Goal: Information Seeking & Learning: Learn about a topic

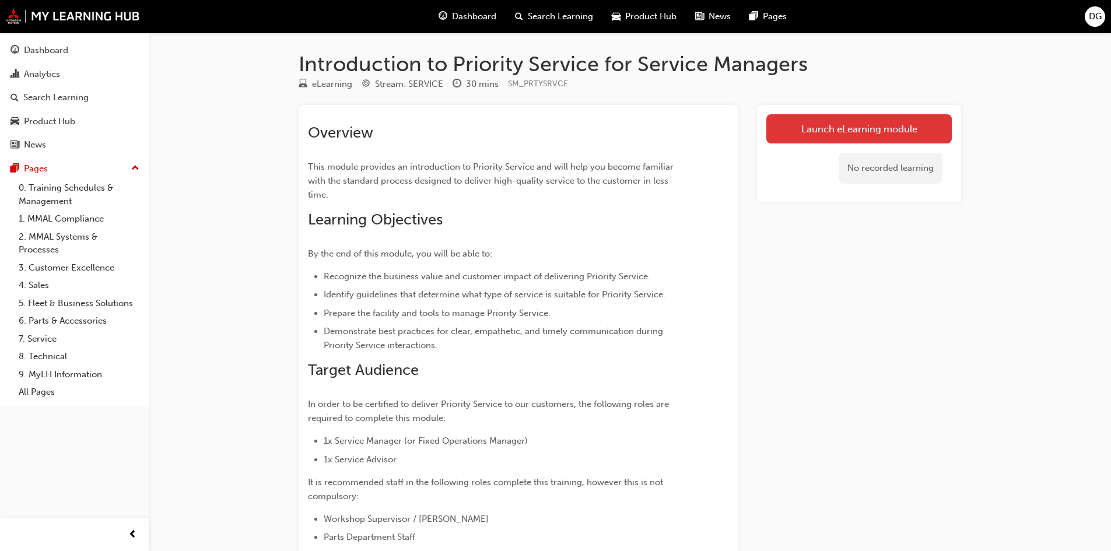
click at [859, 131] on link "Launch eLearning module" at bounding box center [860, 128] width 186 height 29
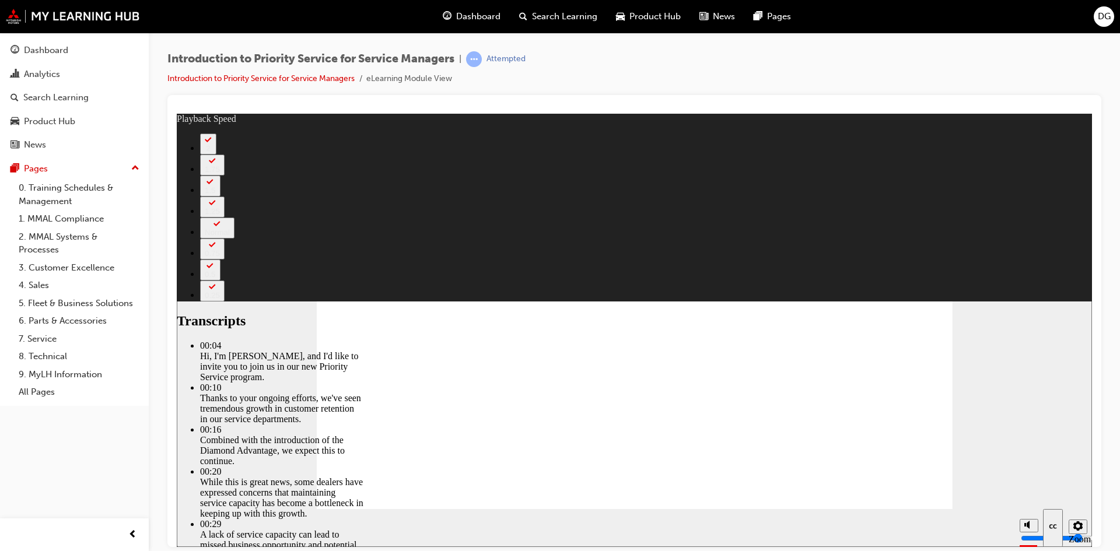
type input "14"
type input "127"
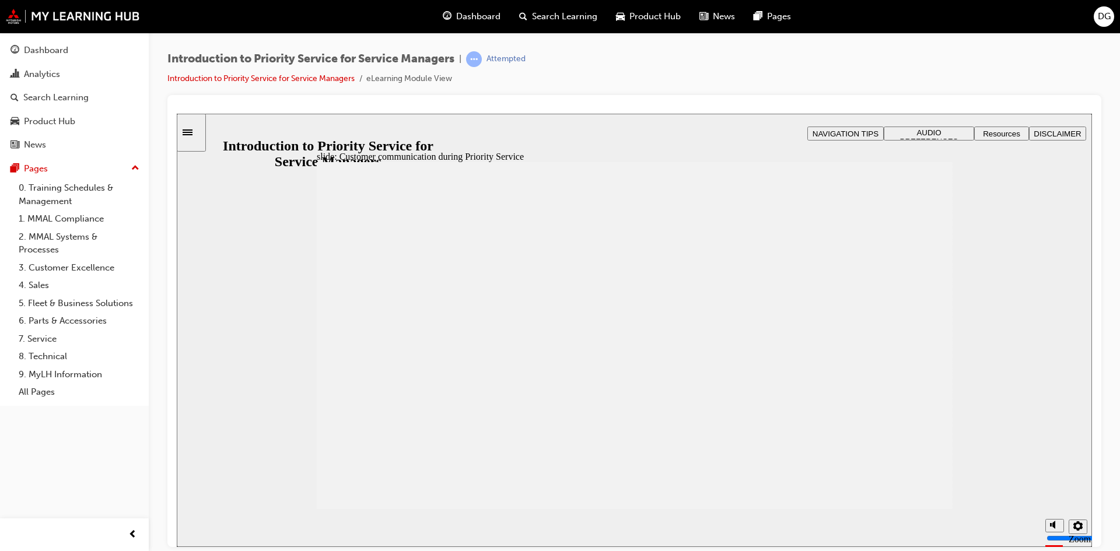
drag, startPoint x: 404, startPoint y: 305, endPoint x: 493, endPoint y: 320, distance: 90.1
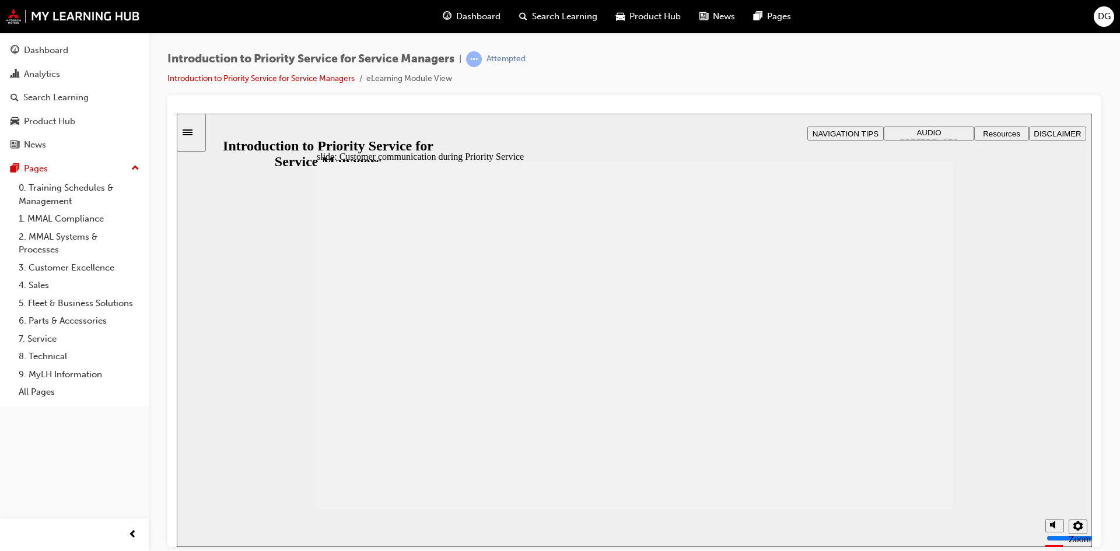
drag, startPoint x: 493, startPoint y: 320, endPoint x: 405, endPoint y: 294, distance: 91.9
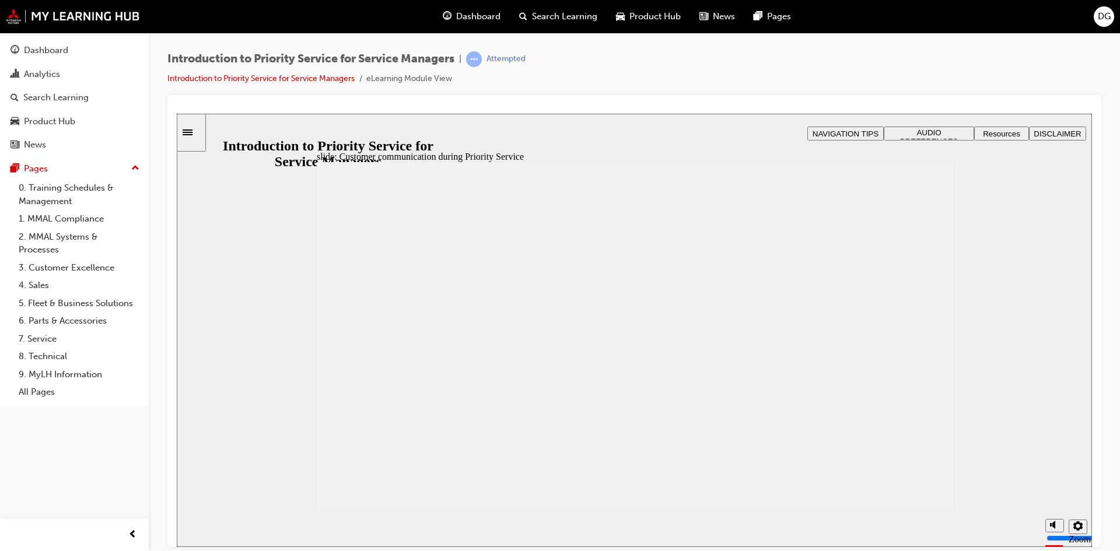
drag, startPoint x: 417, startPoint y: 272, endPoint x: 608, endPoint y: 280, distance: 191.0
drag, startPoint x: 403, startPoint y: 295, endPoint x: 393, endPoint y: 283, distance: 15.8
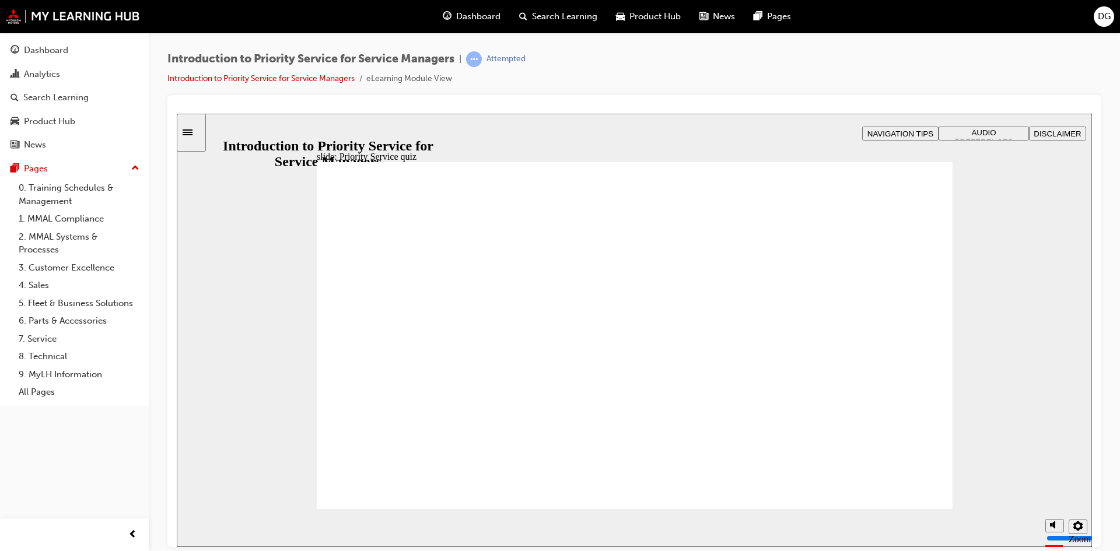
radio input "true"
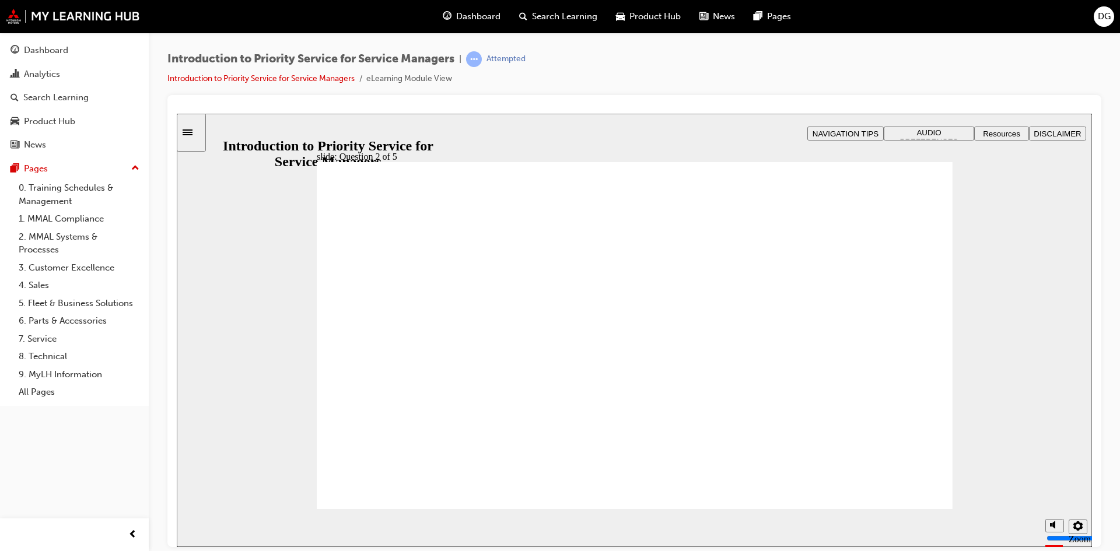
drag, startPoint x: 887, startPoint y: 434, endPoint x: 770, endPoint y: 356, distance: 139.8
drag, startPoint x: 763, startPoint y: 427, endPoint x: 871, endPoint y: 353, distance: 130.9
drag, startPoint x: 515, startPoint y: 435, endPoint x: 639, endPoint y: 363, distance: 143.7
drag, startPoint x: 650, startPoint y: 427, endPoint x: 520, endPoint y: 348, distance: 152.4
drag, startPoint x: 635, startPoint y: 338, endPoint x: 386, endPoint y: 333, distance: 249.8
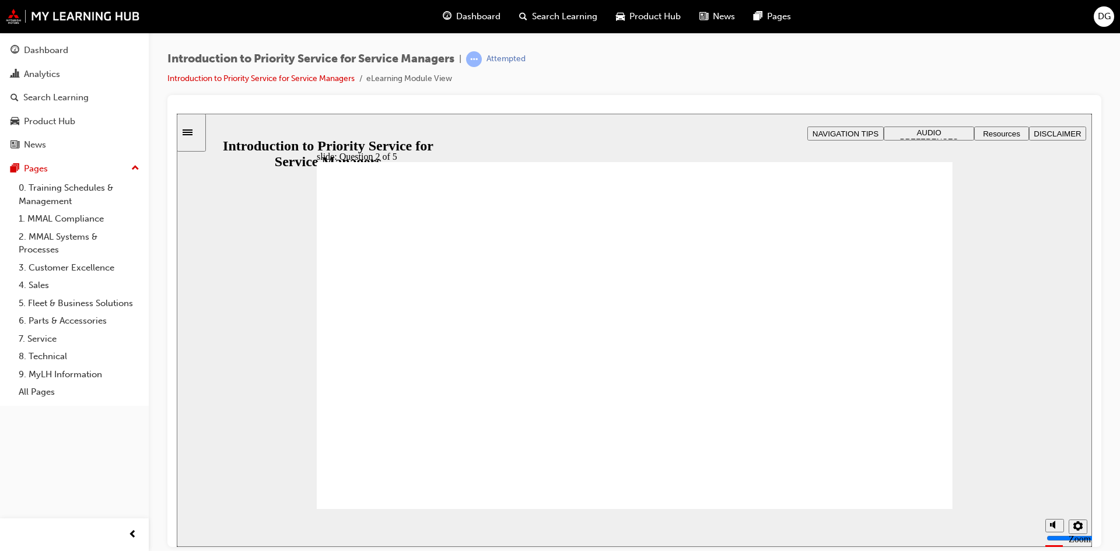
drag, startPoint x: 575, startPoint y: 393, endPoint x: 636, endPoint y: 338, distance: 81.8
checkbox input "true"
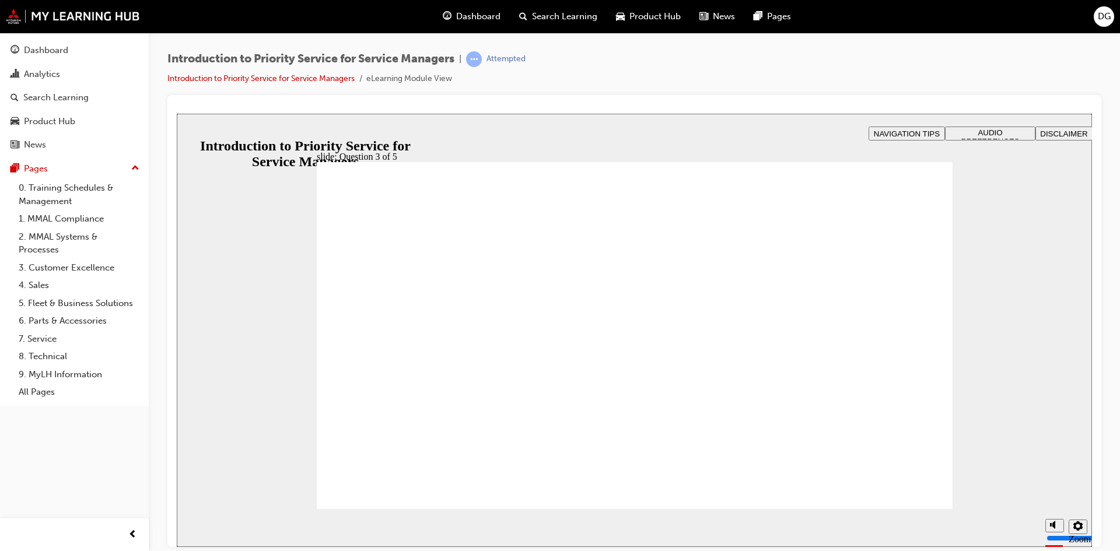
checkbox input "true"
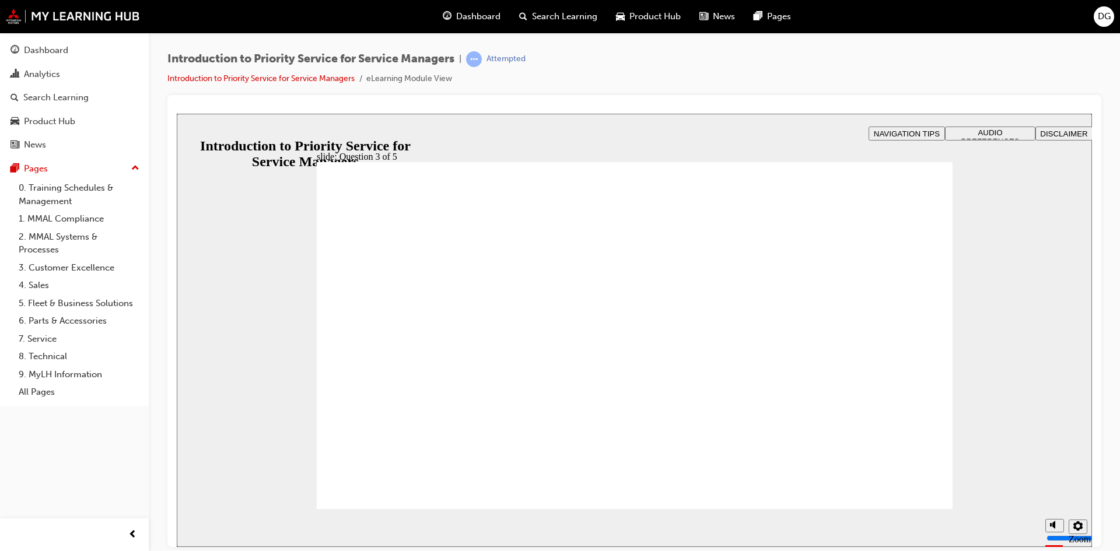
radio input "true"
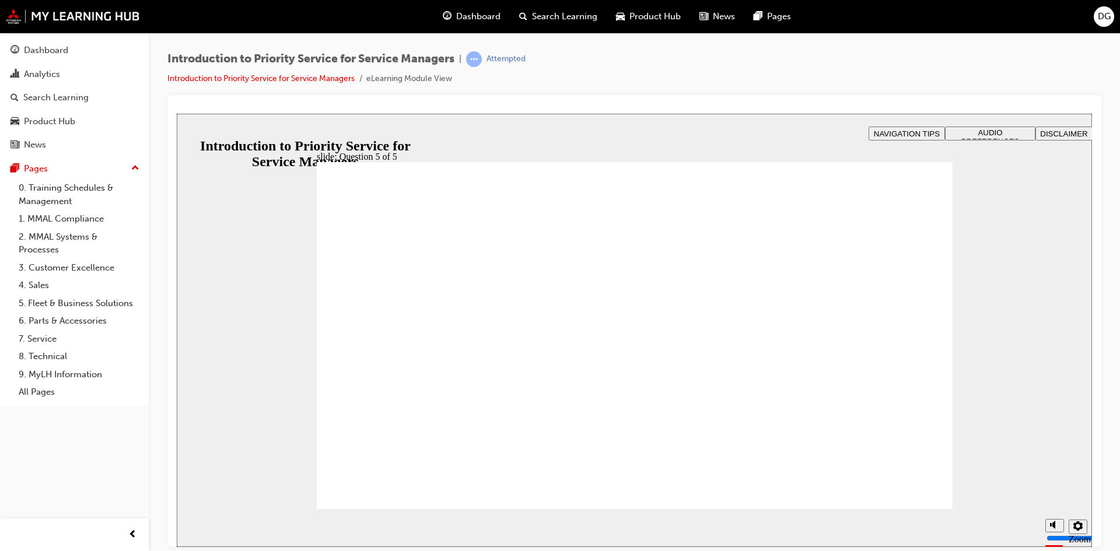
radio input "true"
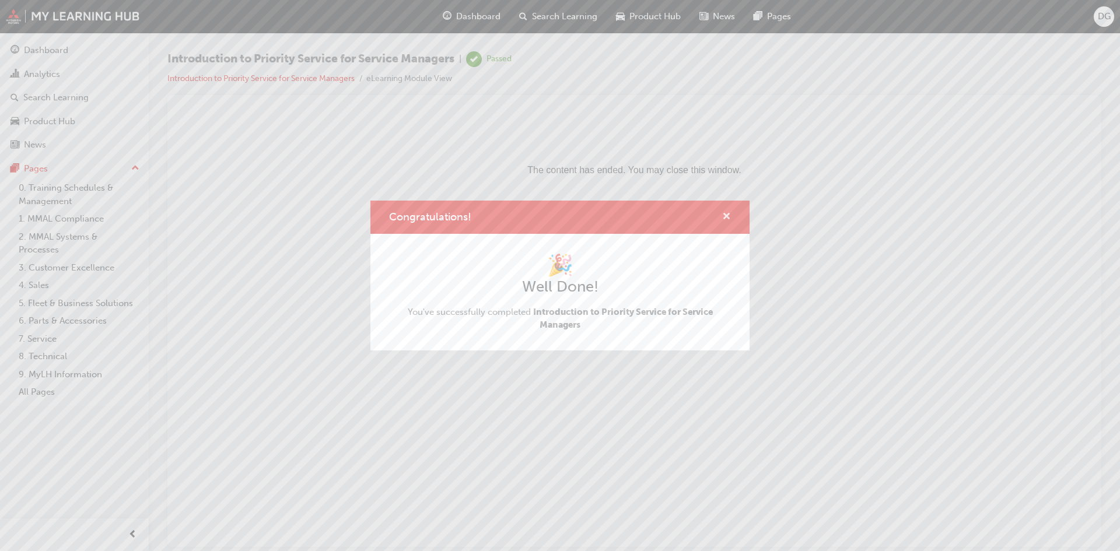
click at [725, 212] on span "cross-icon" at bounding box center [726, 217] width 9 height 11
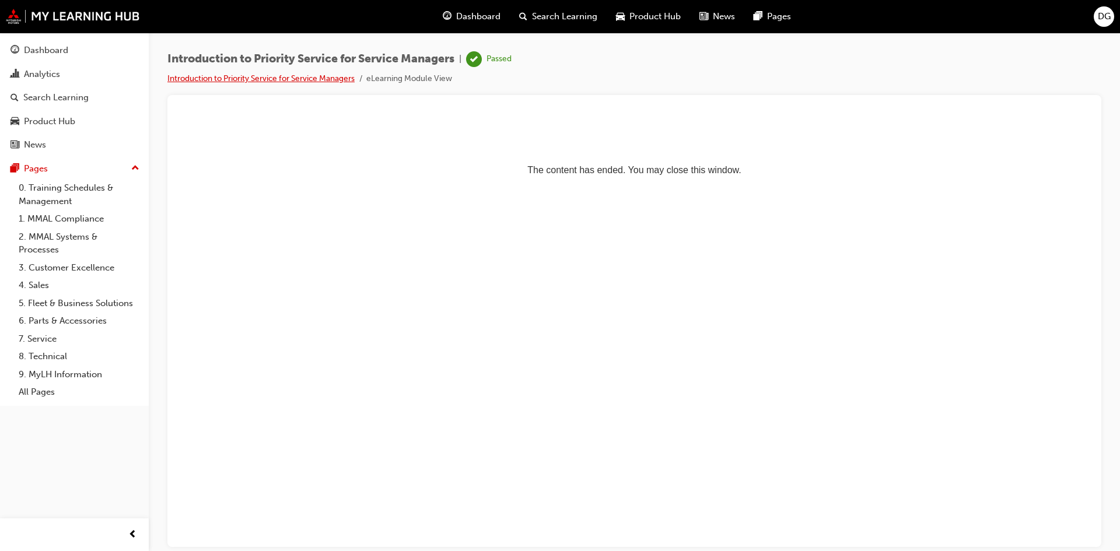
click at [304, 76] on link "Introduction to Priority Service for Service Managers" at bounding box center [260, 79] width 187 height 10
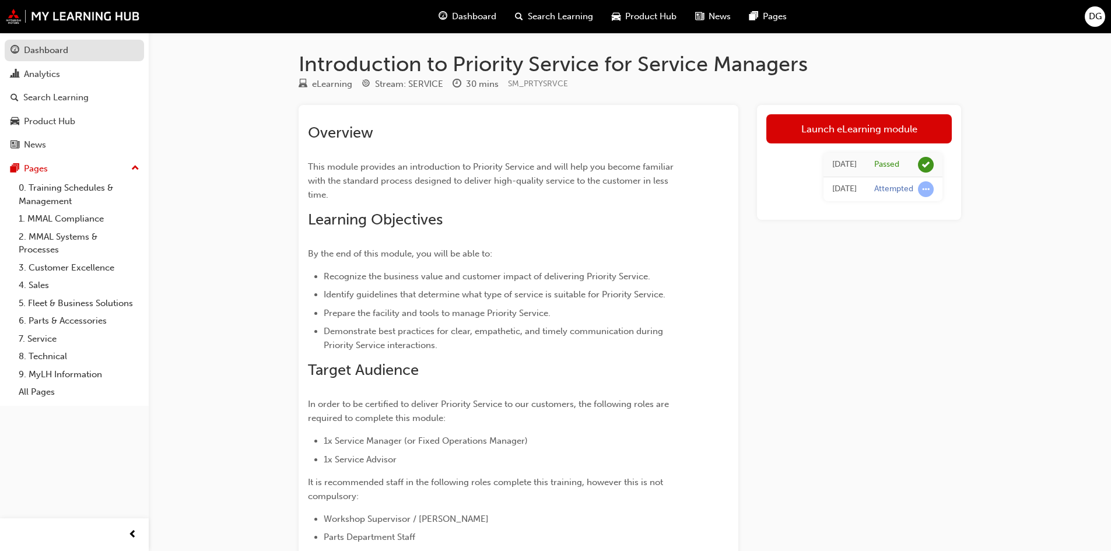
click at [58, 55] on div "Dashboard" at bounding box center [46, 50] width 44 height 13
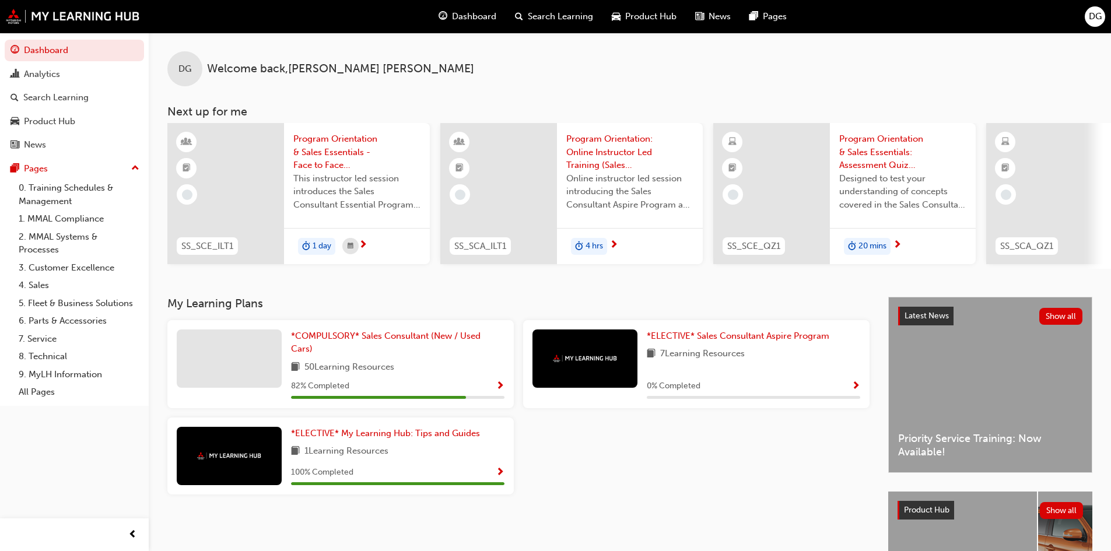
click at [949, 442] on span "Priority Service Training: Now Available!" at bounding box center [991, 445] width 184 height 26
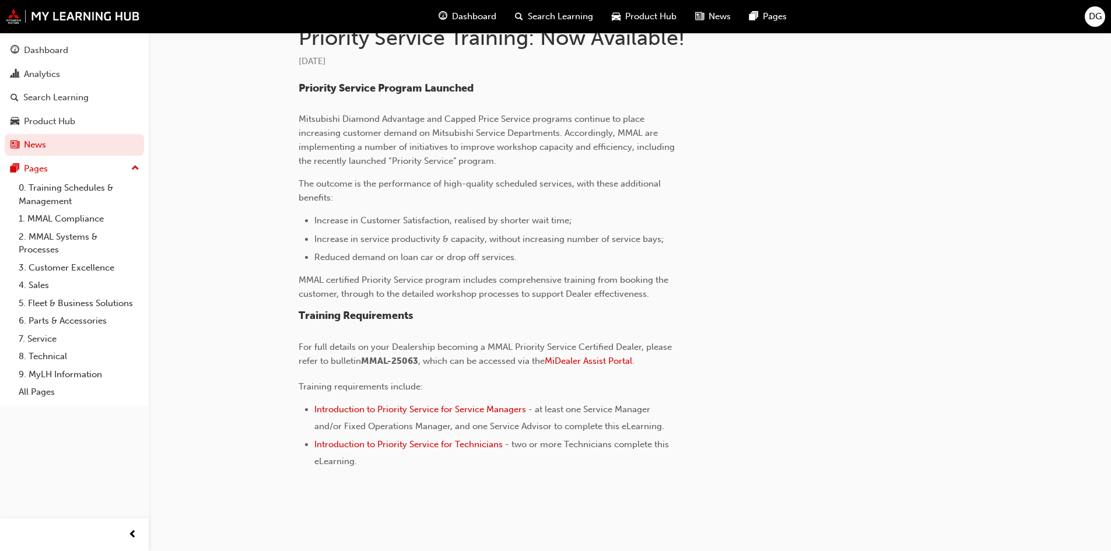
scroll to position [289, 0]
click at [408, 443] on span "Introduction to Priority Service for Technicians" at bounding box center [408, 443] width 188 height 11
